Goal: Task Accomplishment & Management: Manage account settings

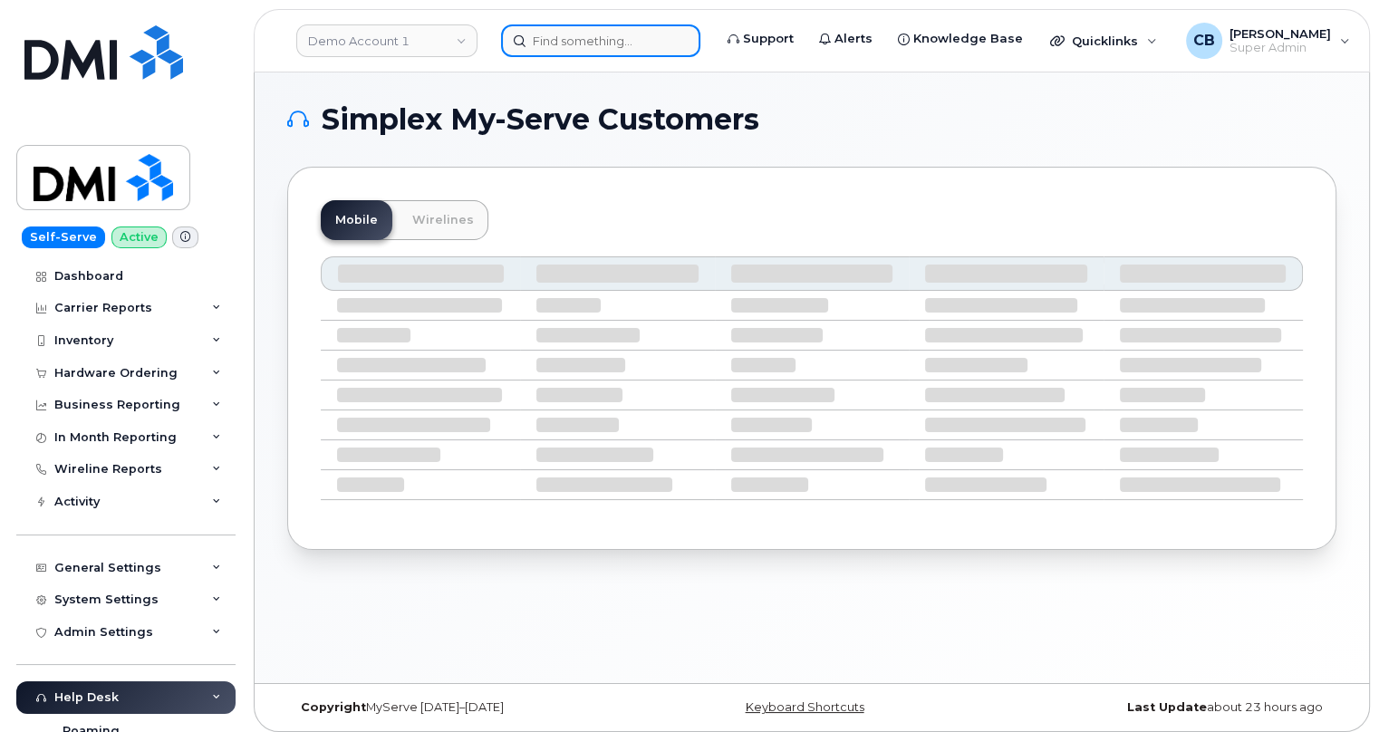
click at [557, 45] on input at bounding box center [600, 40] width 199 height 33
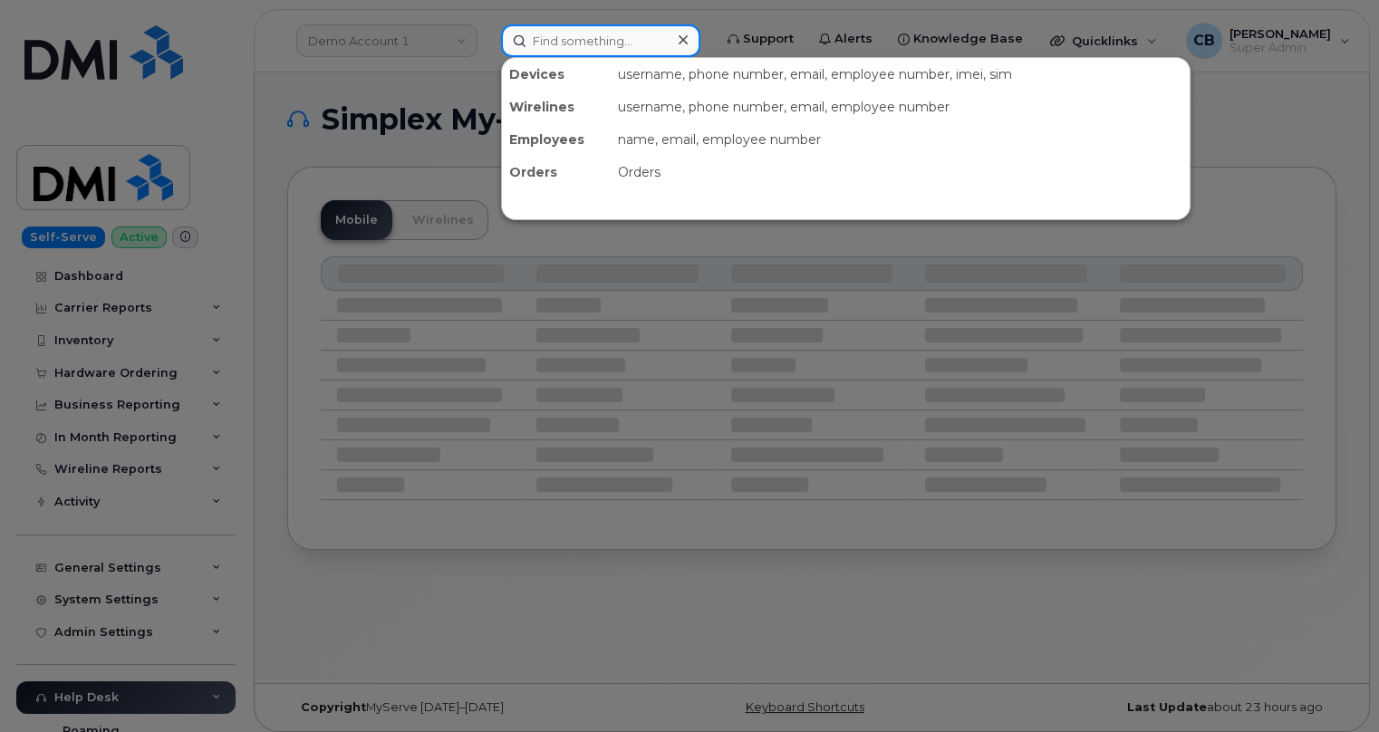
paste input "[PHONE_NUMBER]"
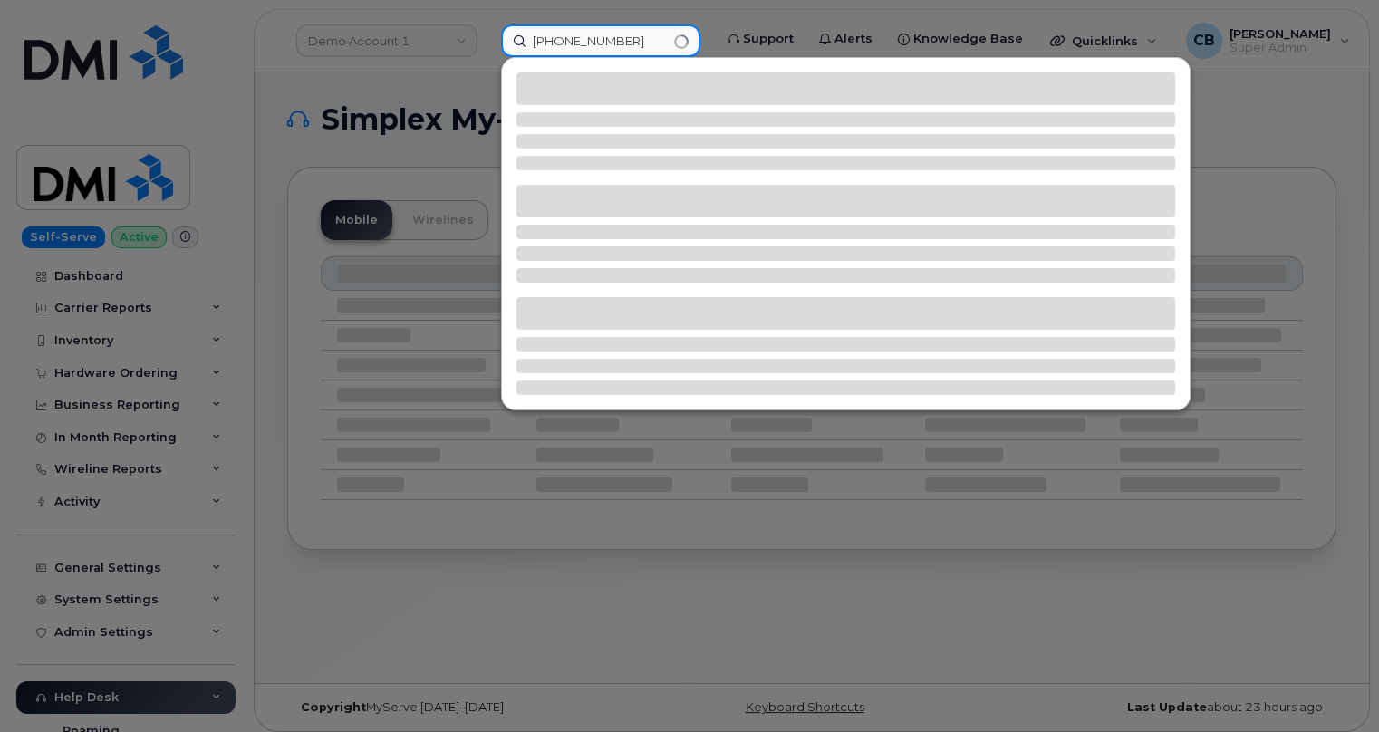
type input "[PHONE_NUMBER]"
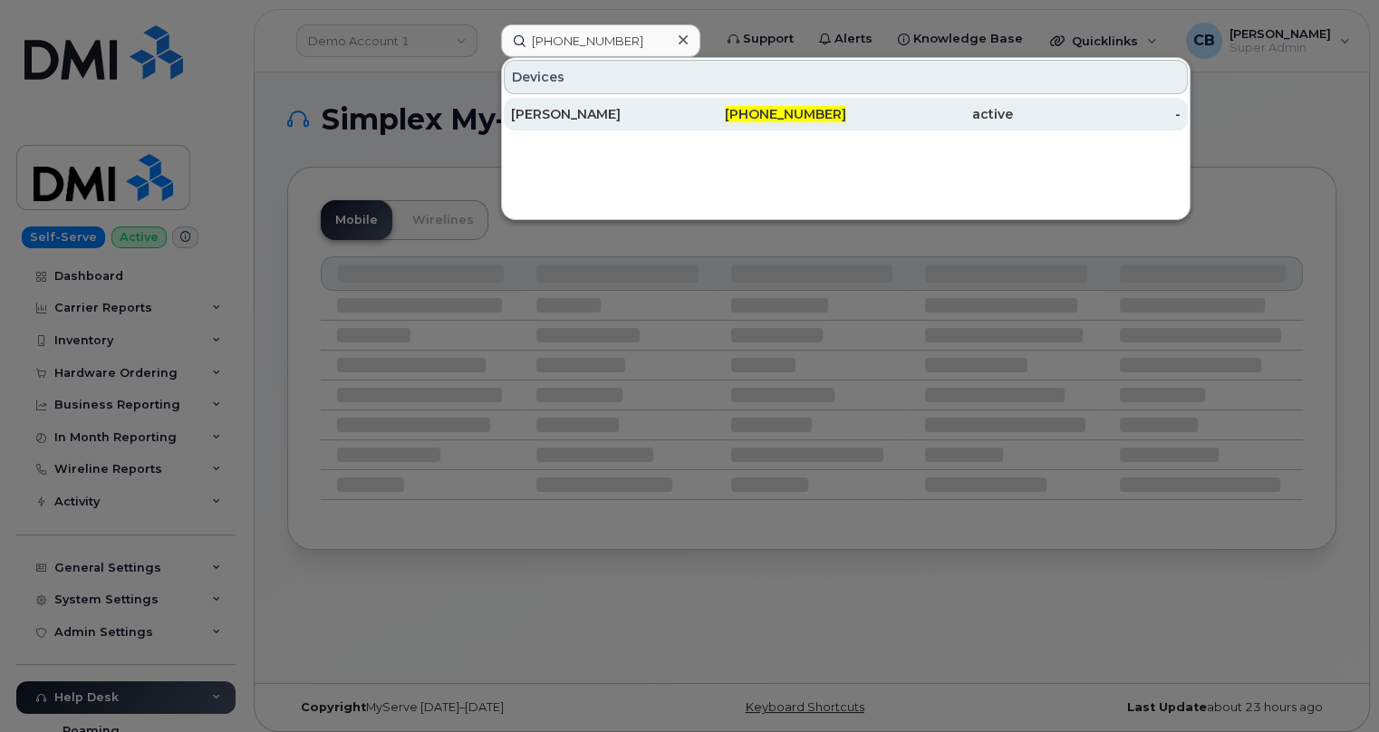
click at [578, 116] on div "[PERSON_NAME]" at bounding box center [595, 114] width 168 height 18
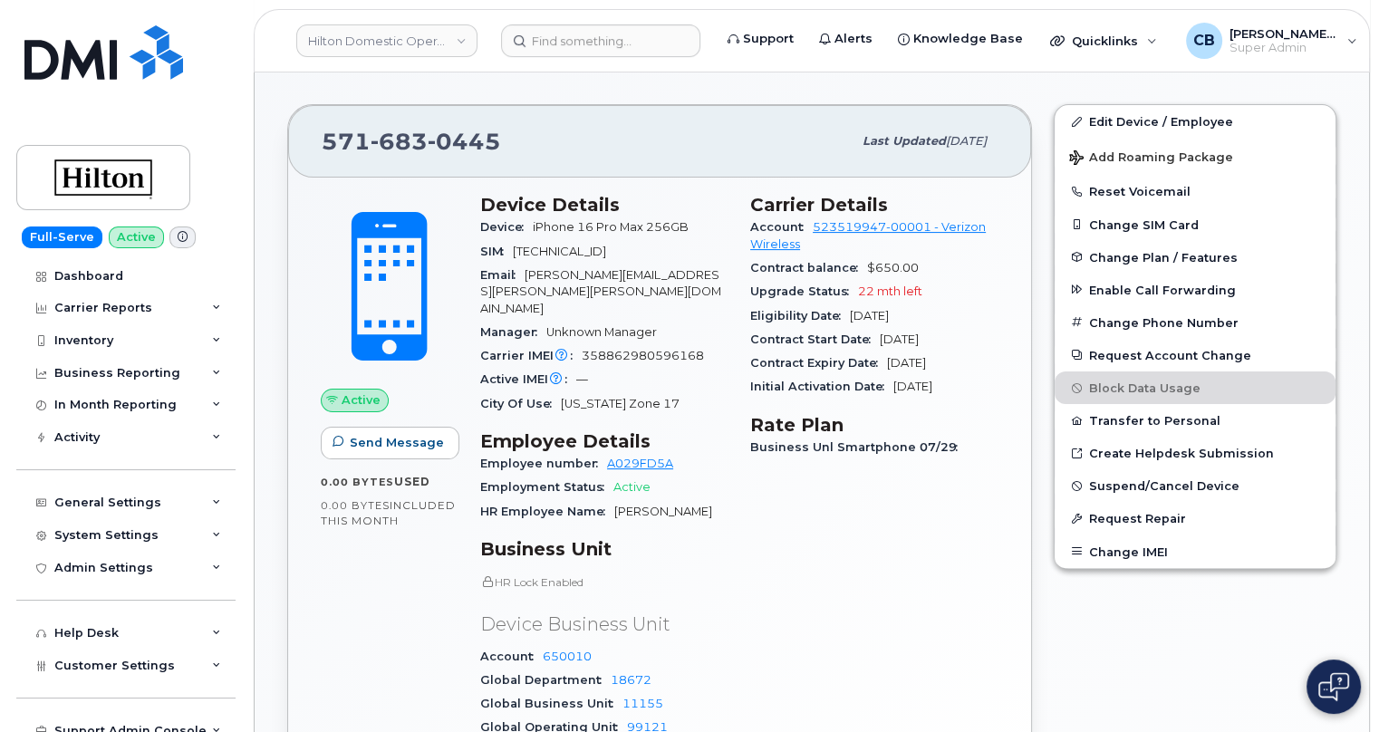
scroll to position [292, 0]
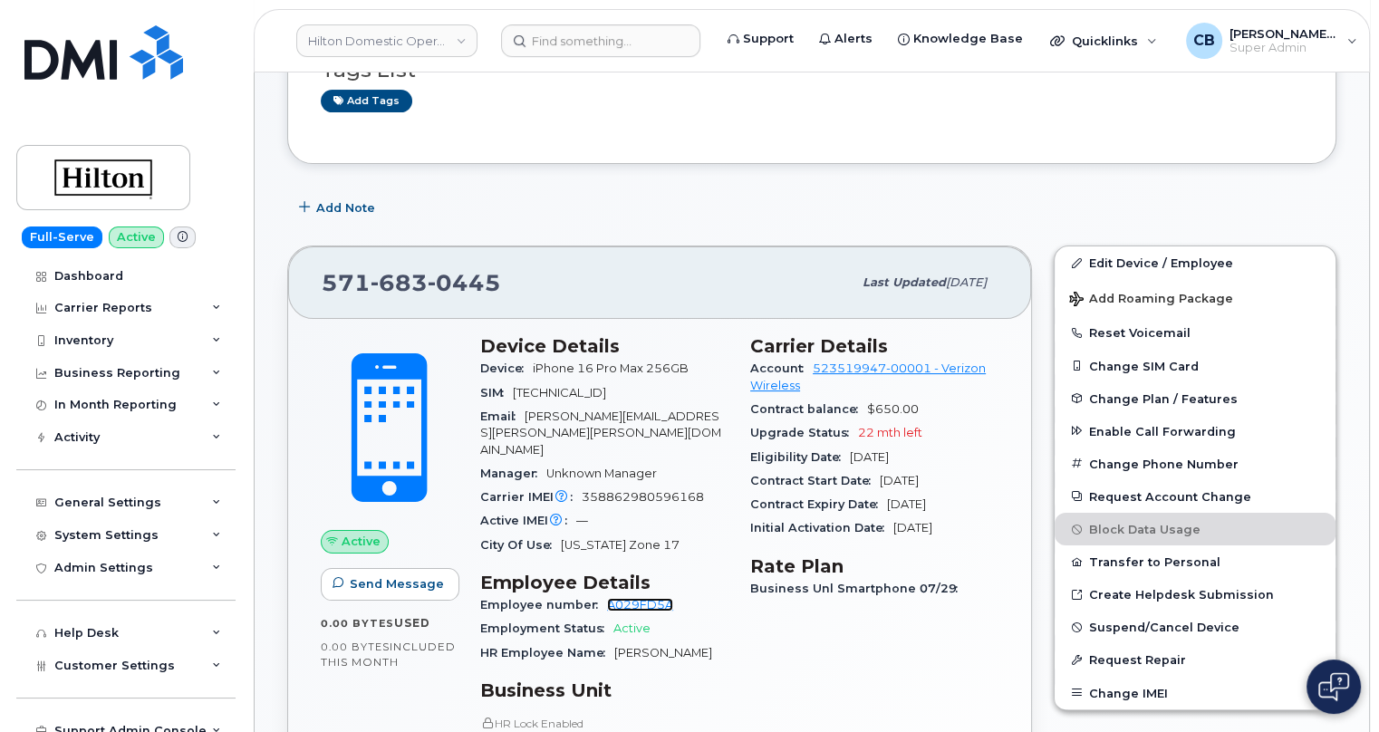
click at [624, 598] on link "A029FD5A" at bounding box center [640, 605] width 66 height 14
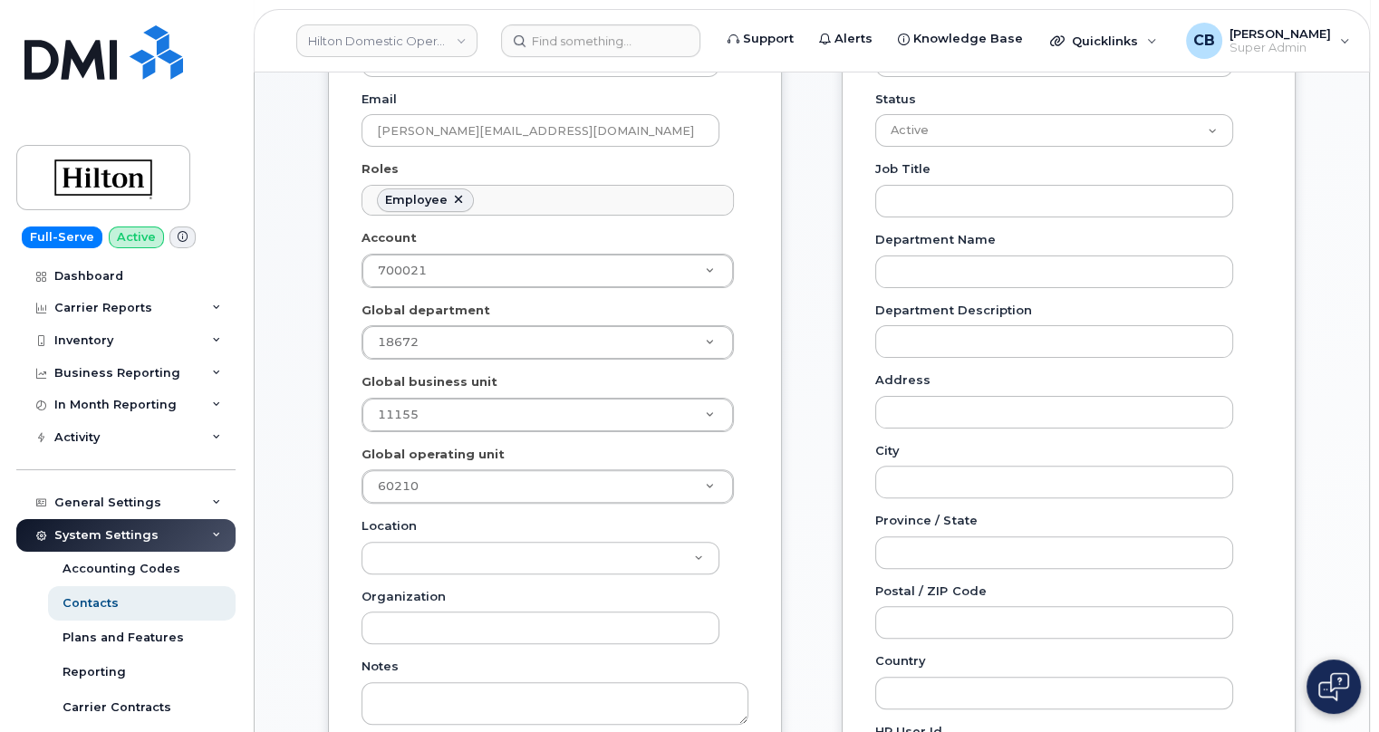
scroll to position [329, 0]
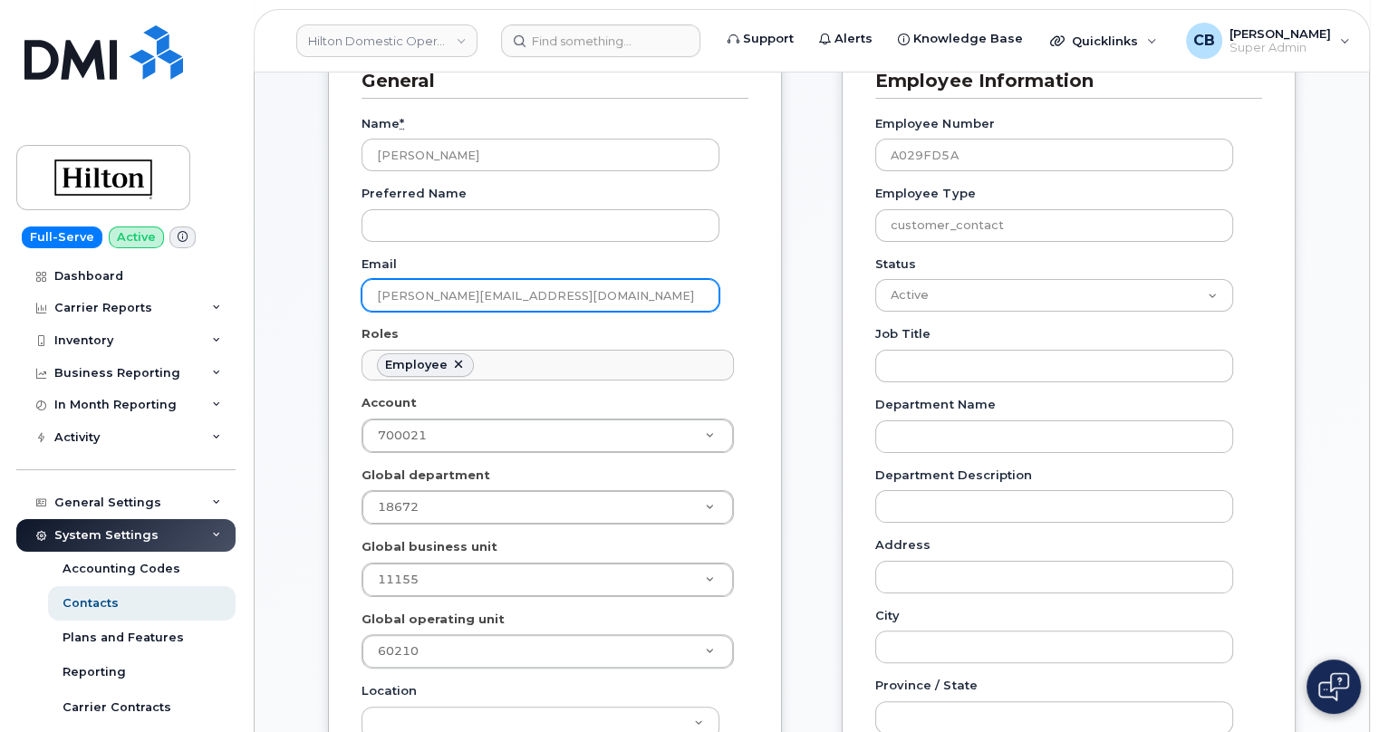
drag, startPoint x: 579, startPoint y: 290, endPoint x: 366, endPoint y: 269, distance: 213.9
click at [366, 269] on div "Email Marianne.Ayub@Hilton.com" at bounding box center [547, 283] width 372 height 57
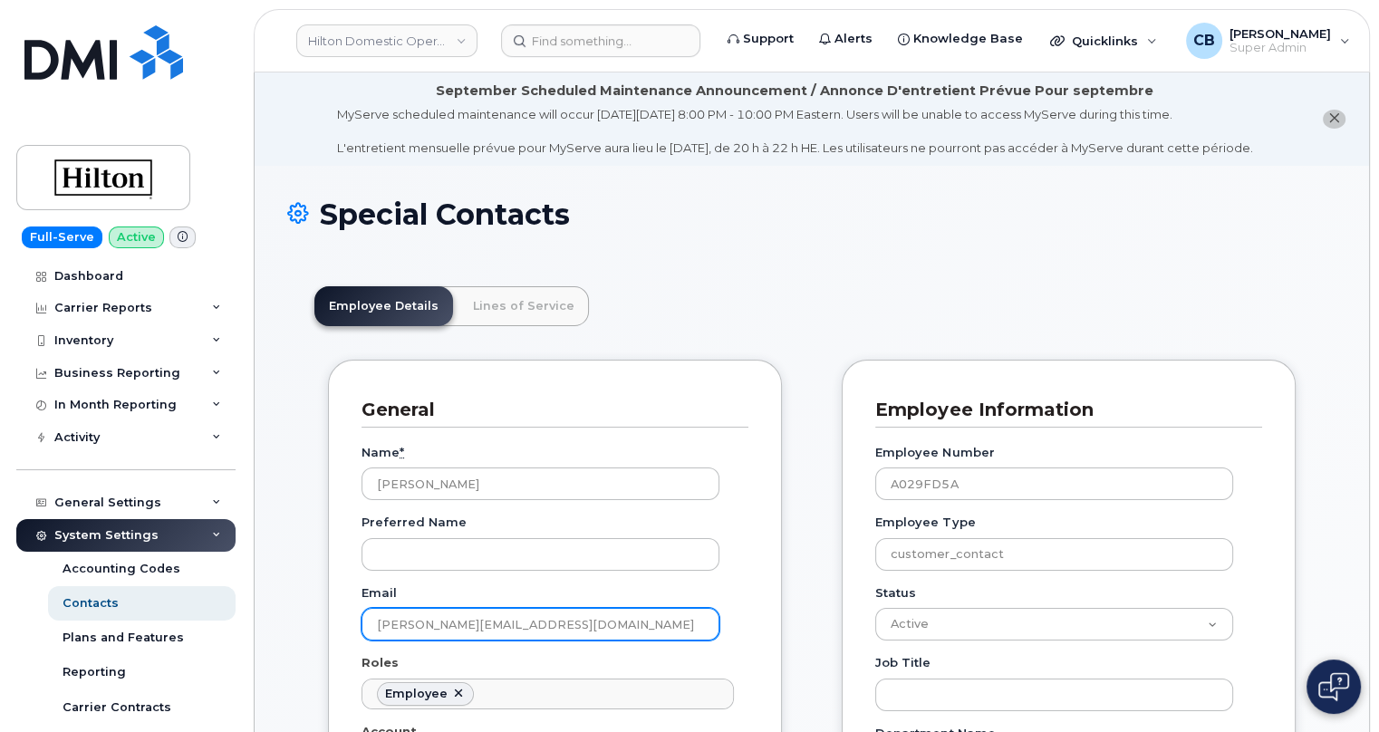
scroll to position [0, 0]
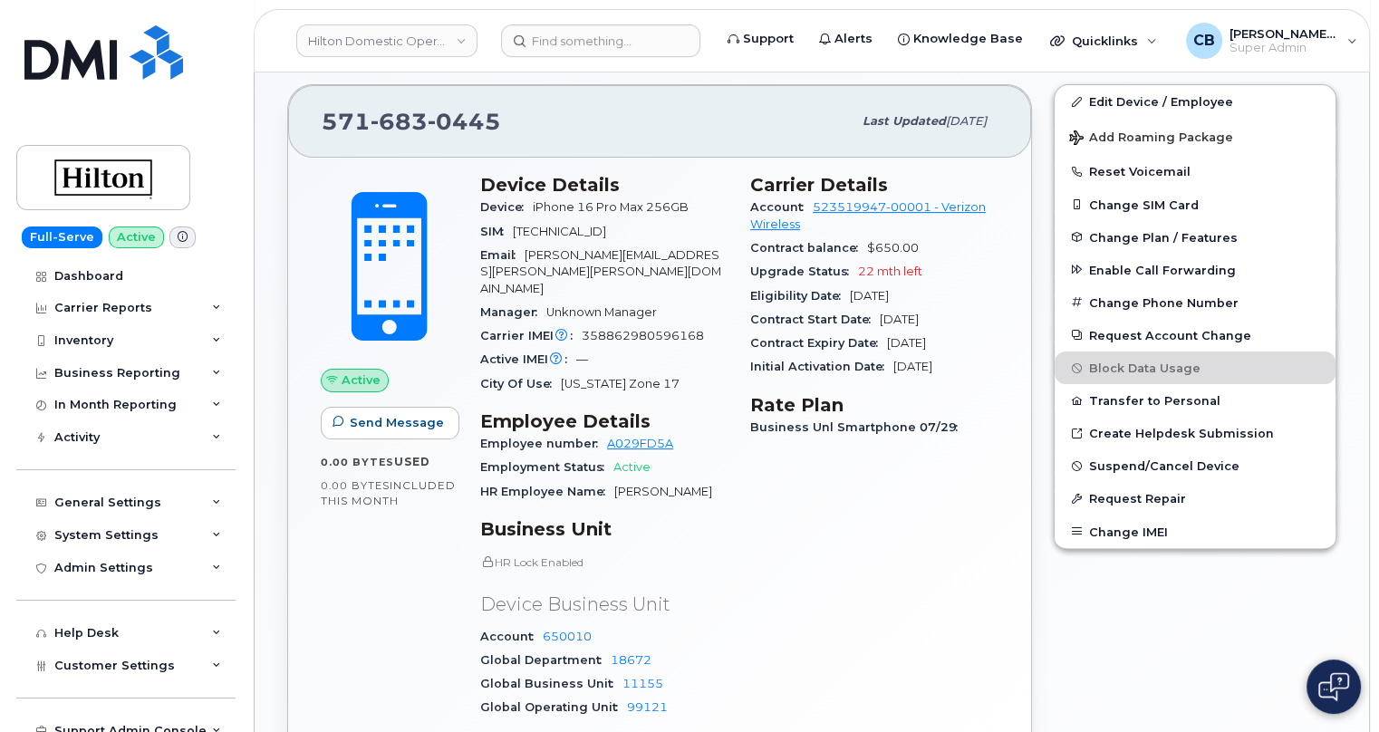
scroll to position [494, 0]
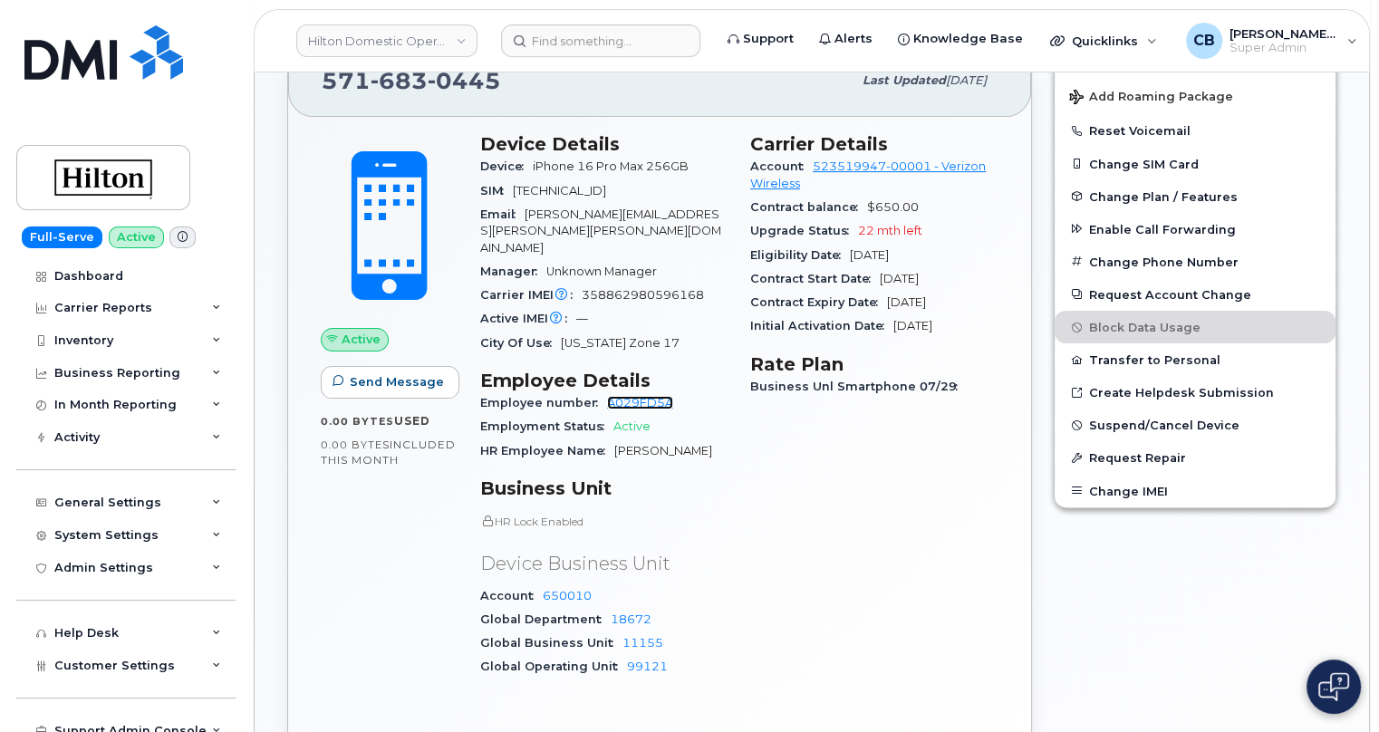
click at [637, 396] on link "A029FD5A" at bounding box center [640, 403] width 66 height 14
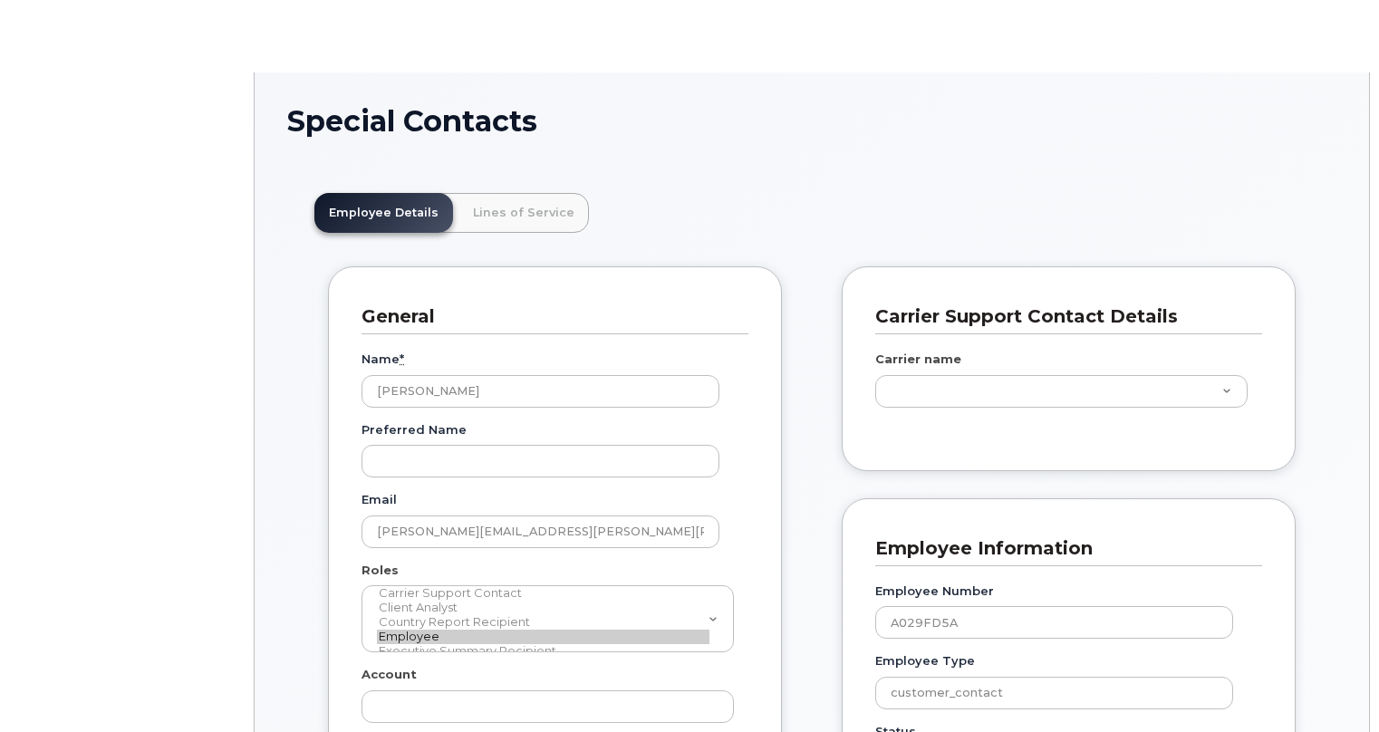
type input "34080331"
type input "34615401"
type input "34541956"
type input "35764047"
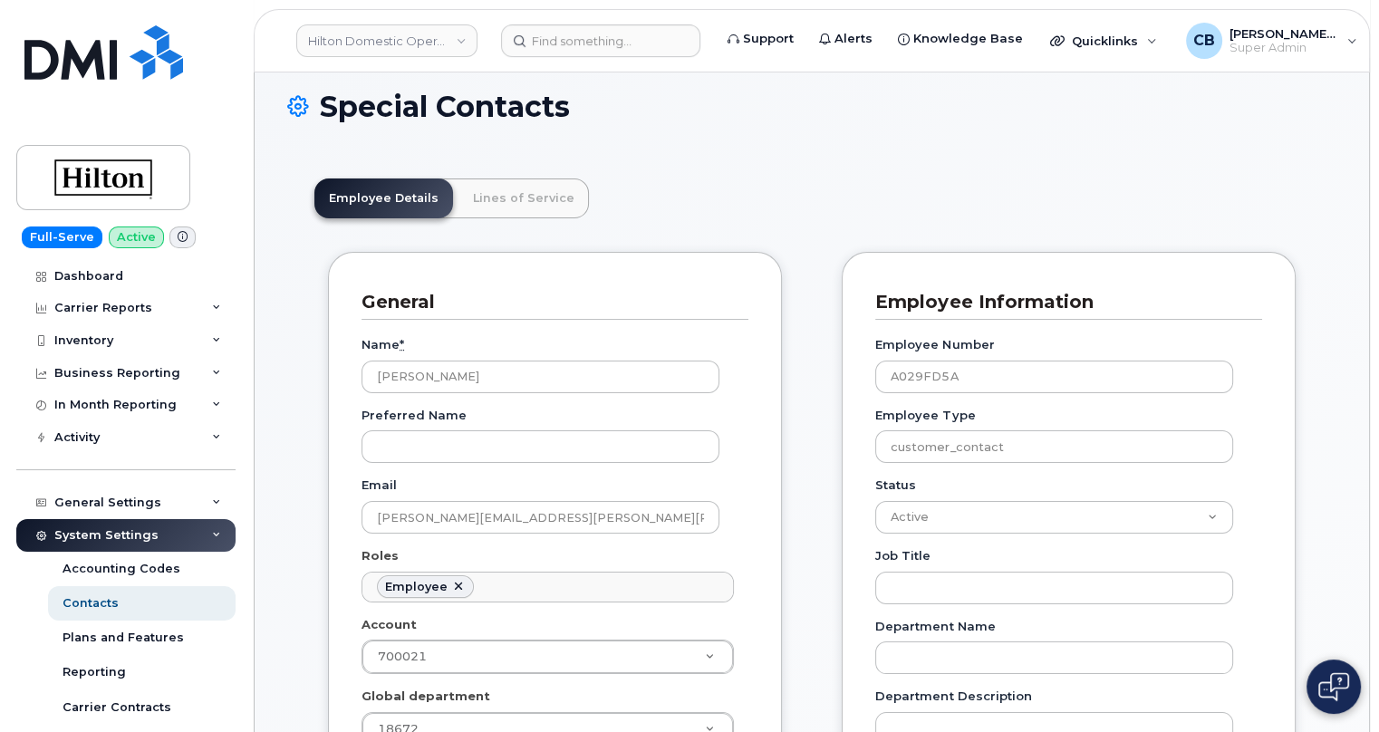
scroll to position [164, 0]
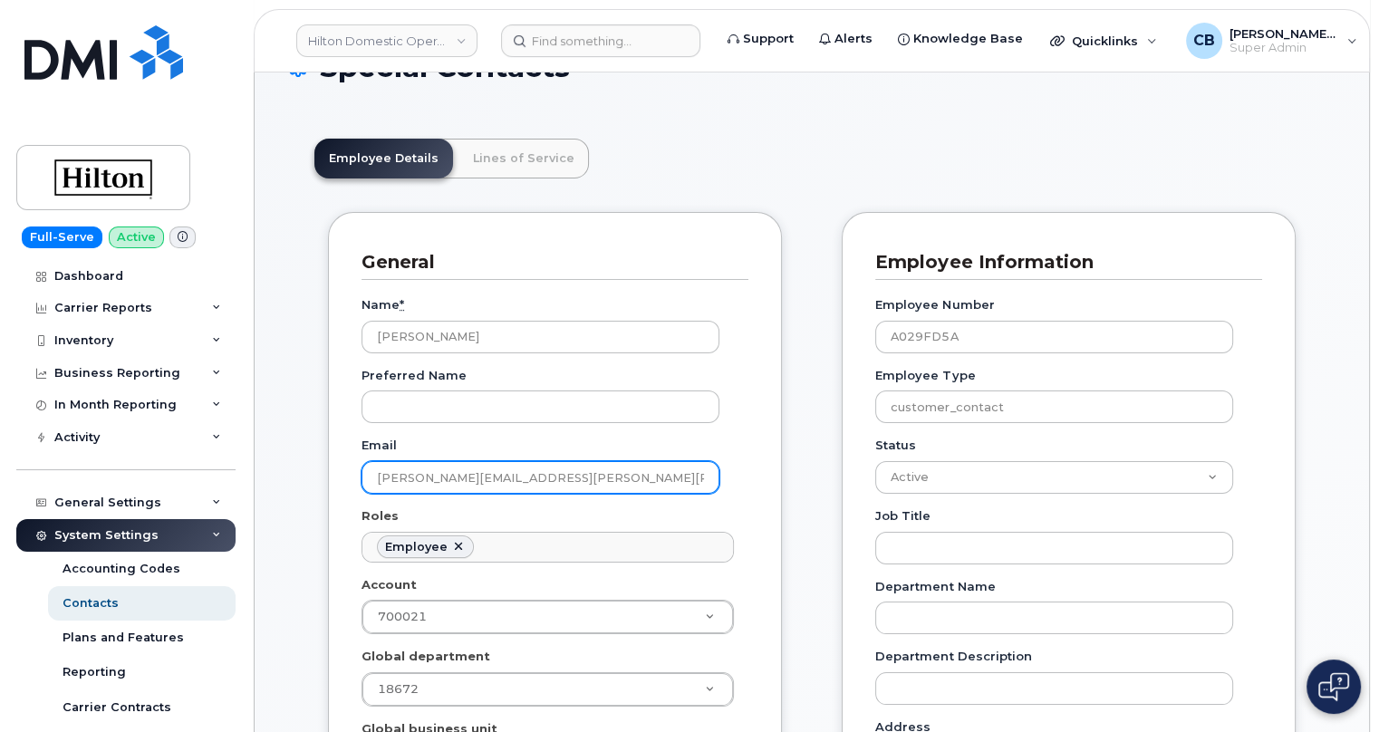
drag, startPoint x: 563, startPoint y: 459, endPoint x: 333, endPoint y: 460, distance: 230.1
click at [335, 460] on div "General Name * Marianne Ayub Preferred Name Email Marianne.Ayub@Hilton.com Role…" at bounding box center [555, 744] width 454 height 1065
